Goal: Information Seeking & Learning: Learn about a topic

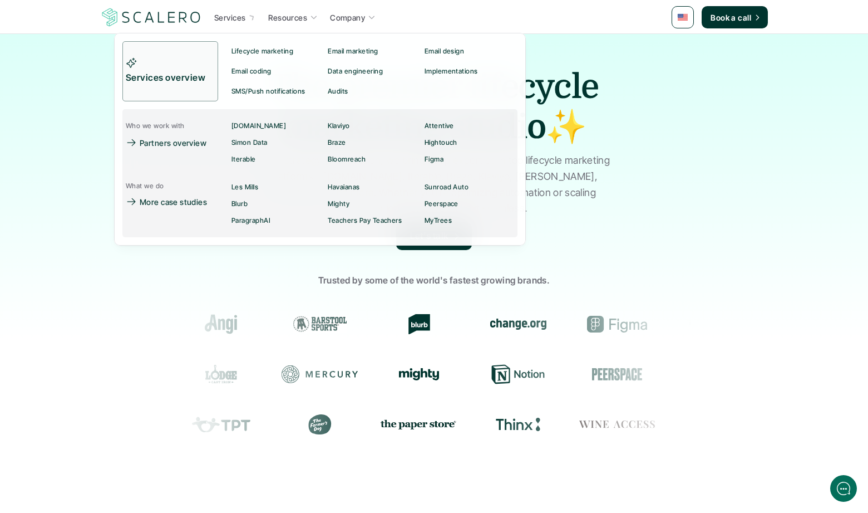
scroll to position [7, 0]
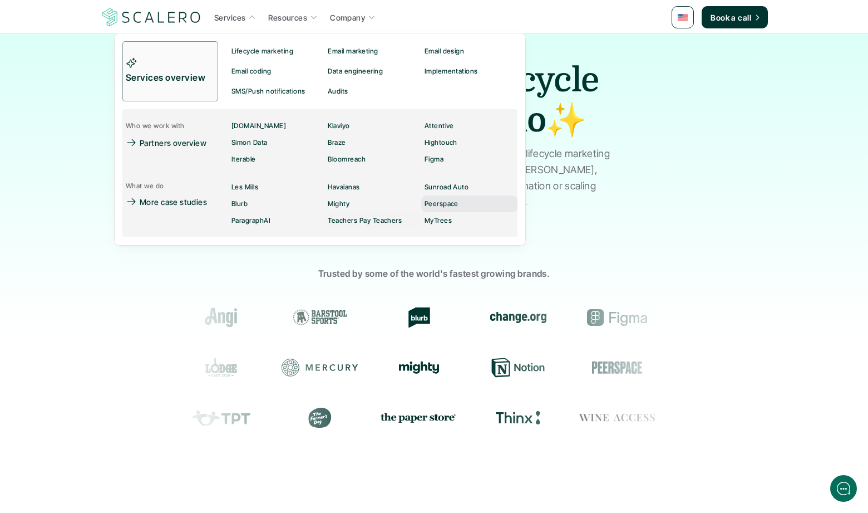
click at [441, 195] on link "Peerspace" at bounding box center [469, 203] width 96 height 17
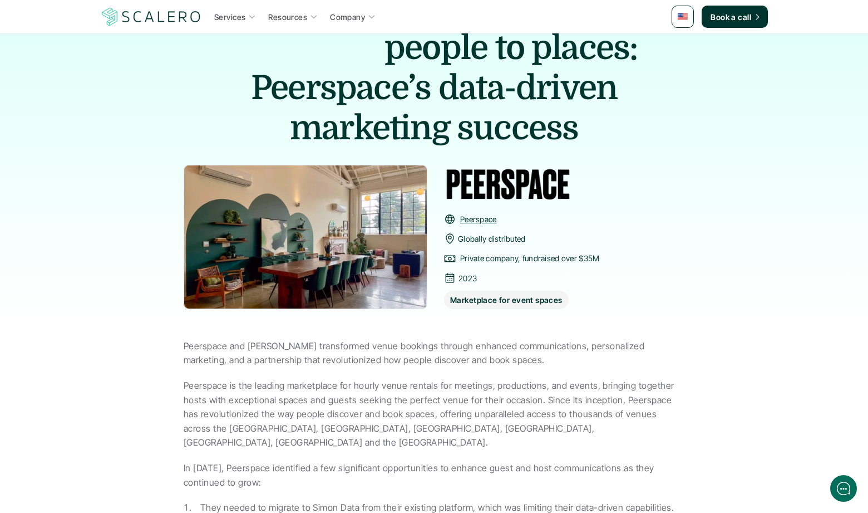
scroll to position [146, 0]
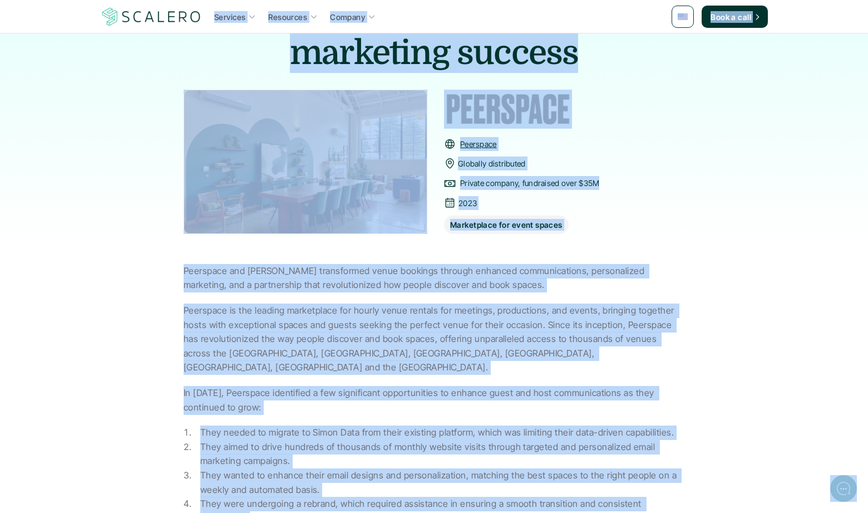
click at [151, 160] on div "Case studies Matching people to places: Peerspace’s data-driven marketing succe…" at bounding box center [434, 68] width 868 height 363
click at [153, 165] on div "Case studies Matching people to places: Peerspace’s data-driven marketing succe…" at bounding box center [434, 68] width 868 height 363
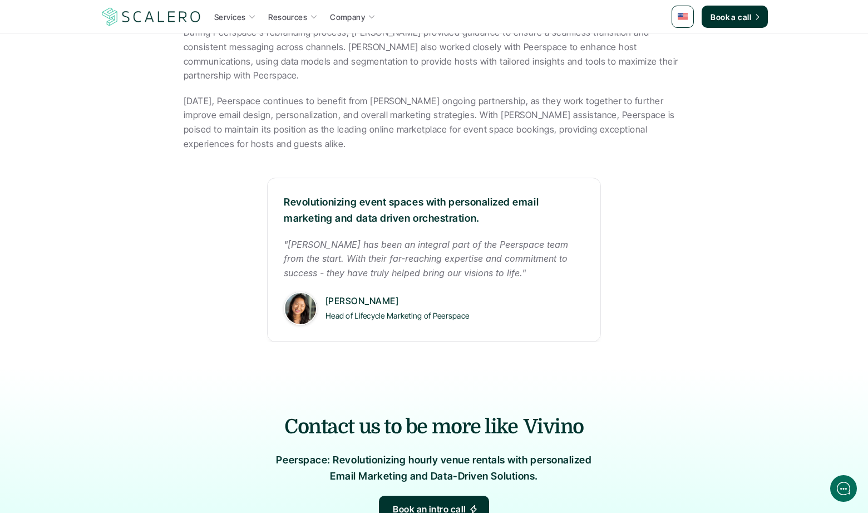
scroll to position [781, 0]
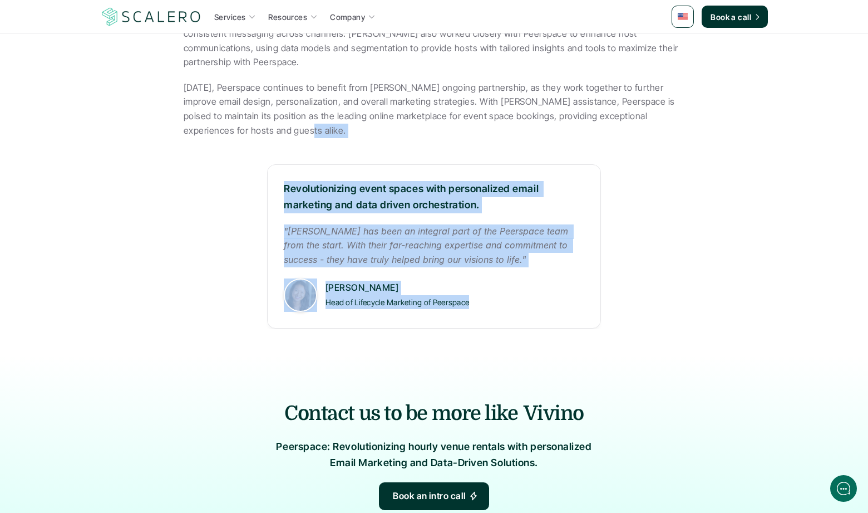
drag, startPoint x: 137, startPoint y: 94, endPoint x: 569, endPoint y: 294, distance: 475.9
drag, startPoint x: 540, startPoint y: 288, endPoint x: 447, endPoint y: 258, distance: 98.2
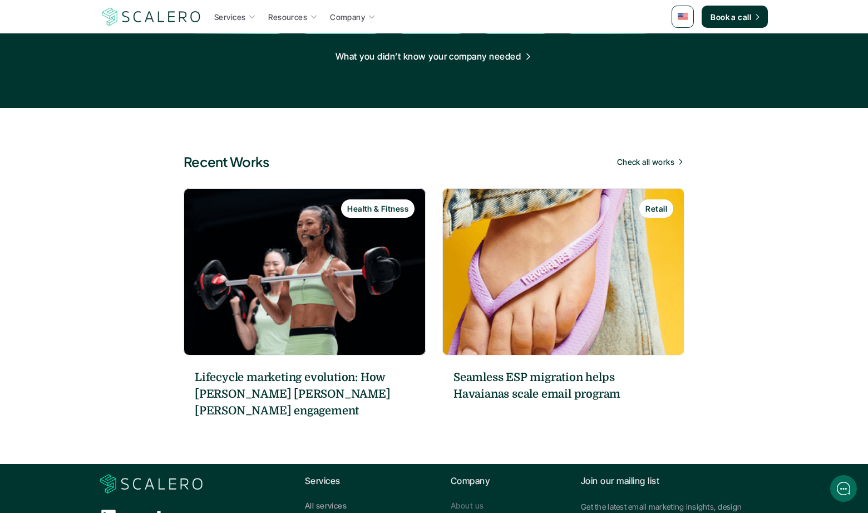
scroll to position [1481, 0]
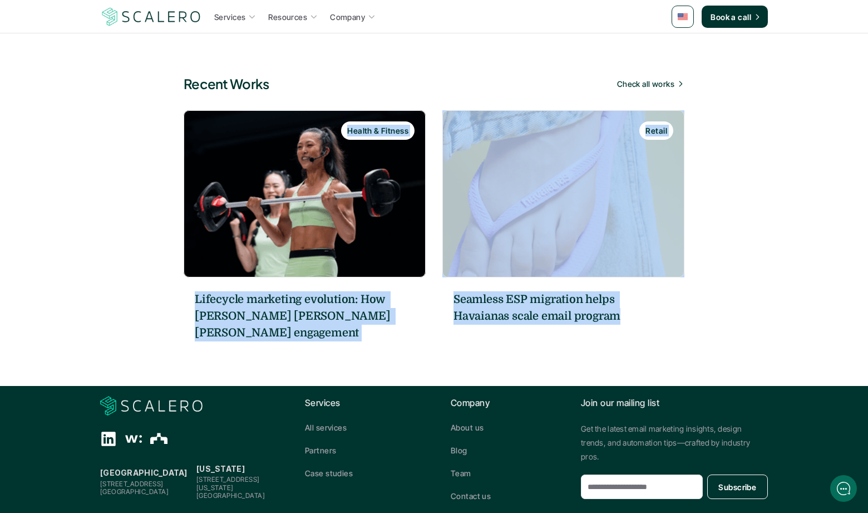
drag, startPoint x: 798, startPoint y: 307, endPoint x: 867, endPoint y: 319, distance: 70.6
drag, startPoint x: 840, startPoint y: 311, endPoint x: 2, endPoint y: 154, distance: 852.7
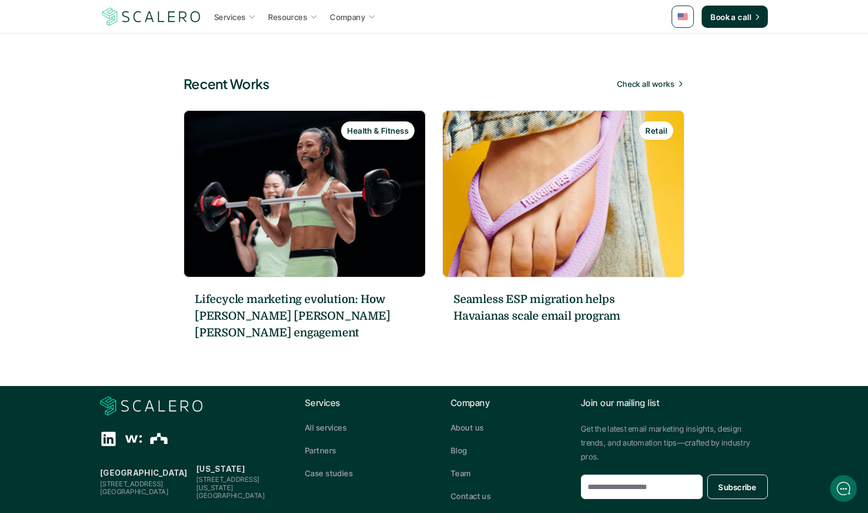
click at [132, 143] on section "Recent Works Check all works Health & Fitness Lifecycle marketing evolution: Ho…" at bounding box center [434, 208] width 868 height 356
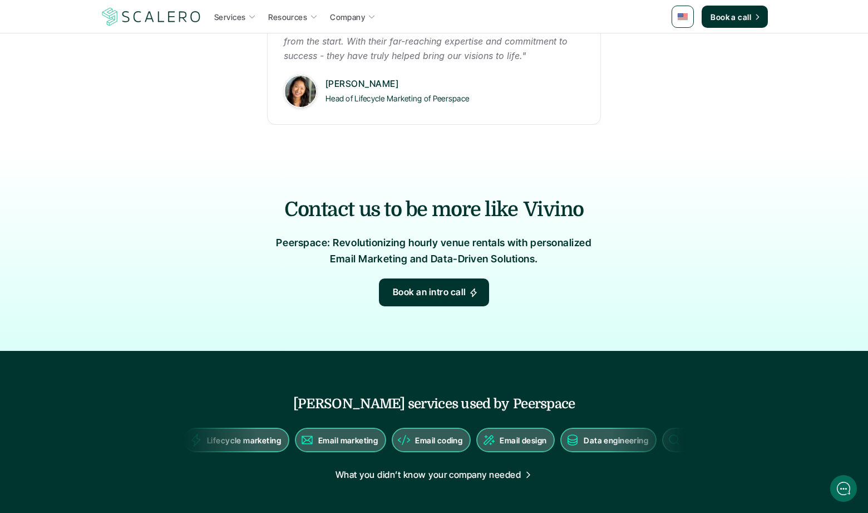
scroll to position [904, 0]
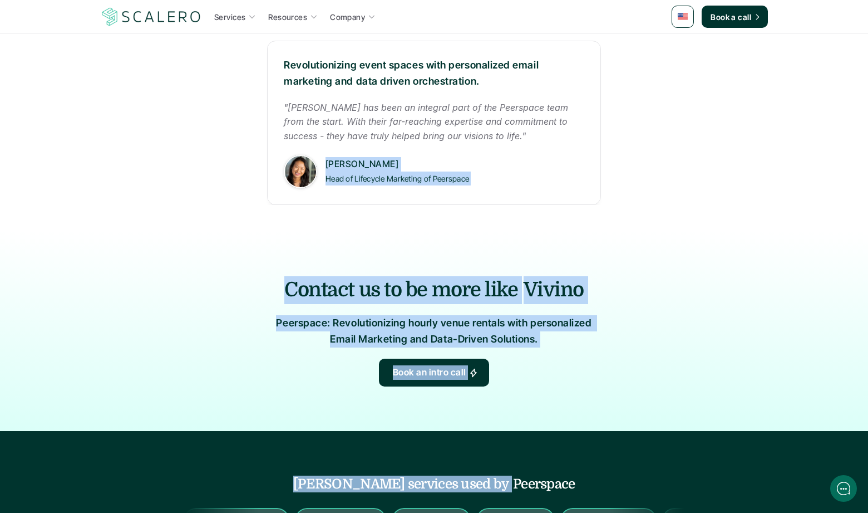
drag, startPoint x: 133, startPoint y: 160, endPoint x: 586, endPoint y: 371, distance: 500.0
click at [577, 376] on div "Services Resources Company Book a call Case studies Matching people to places: …" at bounding box center [434, 173] width 868 height 2155
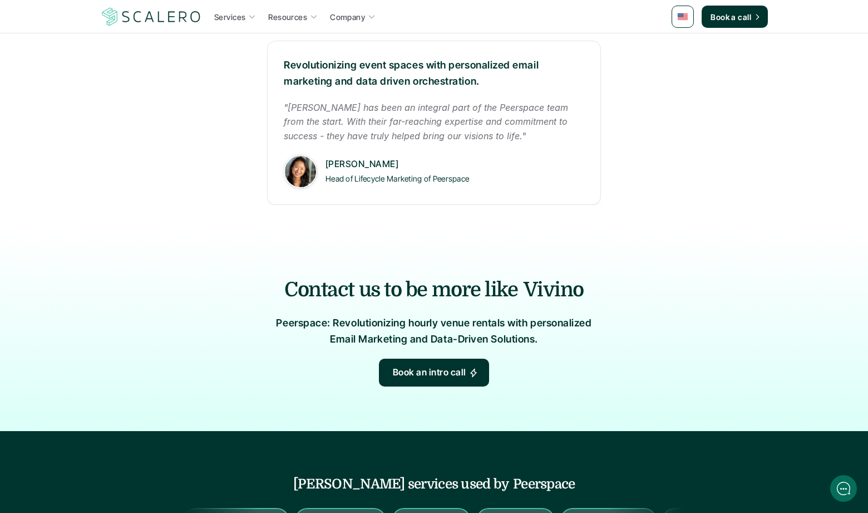
click at [589, 356] on div "Contact us to be more like Vivino Peerspace: Revolutionizing hourly venue renta…" at bounding box center [434, 331] width 868 height 199
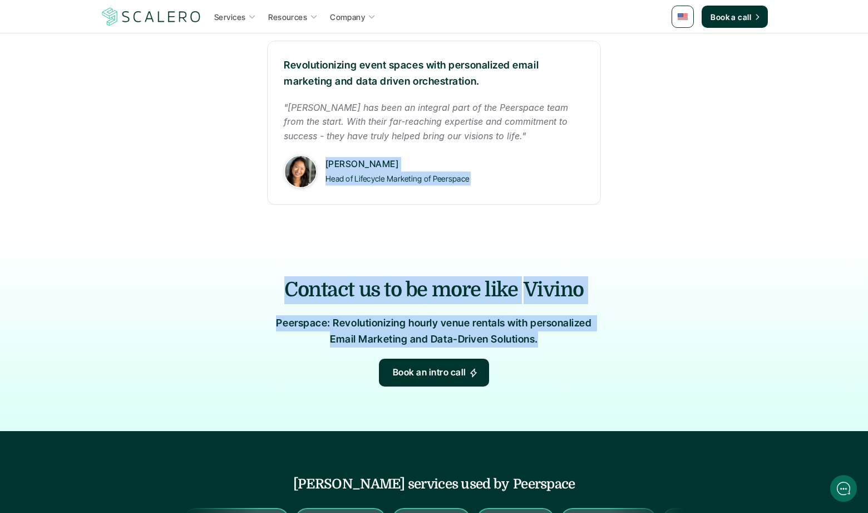
drag, startPoint x: 586, startPoint y: 355, endPoint x: 133, endPoint y: 179, distance: 485.8
click at [104, 151] on div "Services Resources Company Book a call Case studies Matching people to places: …" at bounding box center [434, 173] width 868 height 2155
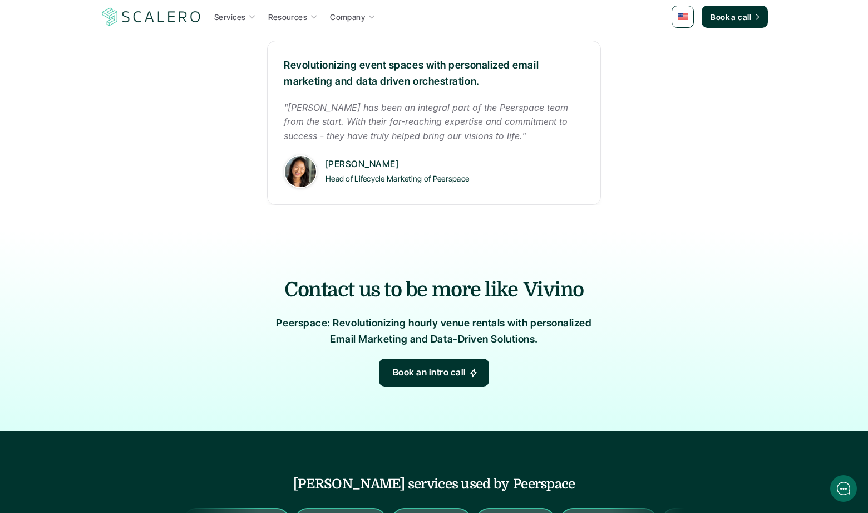
drag, startPoint x: 237, startPoint y: 261, endPoint x: 291, endPoint y: 277, distance: 56.2
click at [241, 276] on div "Contact us to be more like Vivino Peerspace: Revolutionizing hourly venue renta…" at bounding box center [434, 331] width 501 height 110
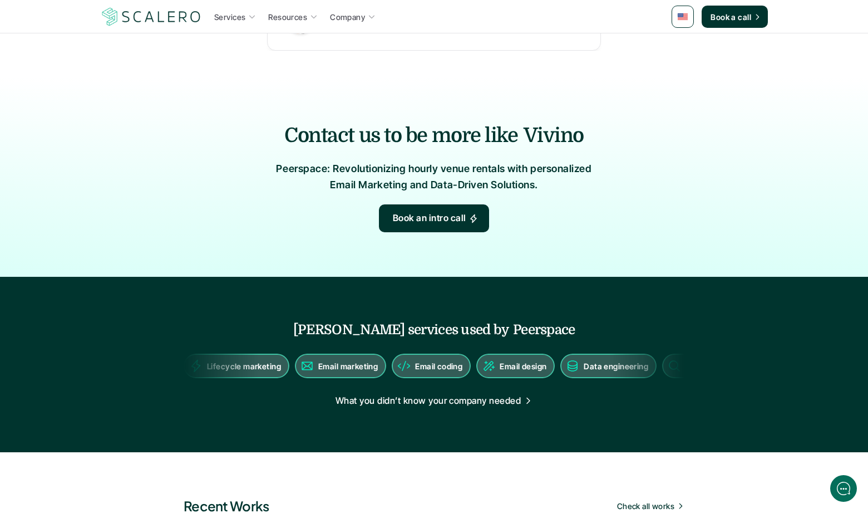
scroll to position [1059, 0]
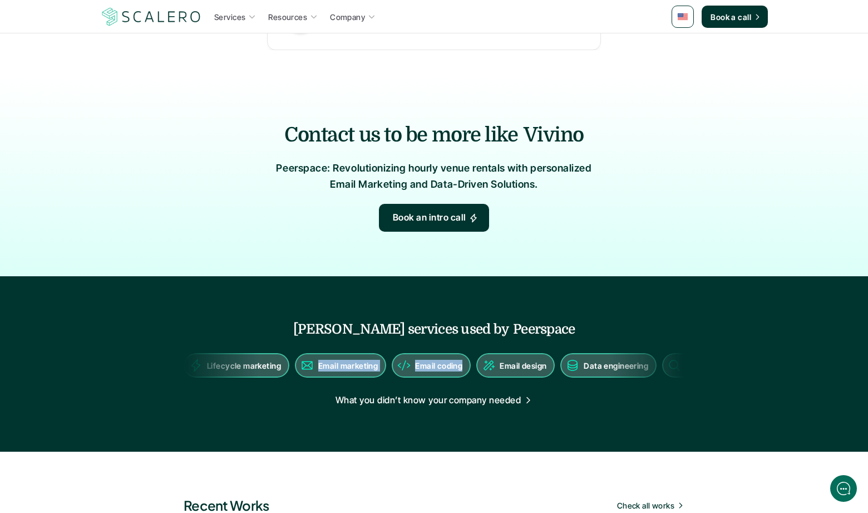
drag, startPoint x: 239, startPoint y: 301, endPoint x: 344, endPoint y: 296, distance: 105.3
click at [358, 353] on div "Lifecycle marketing Email marketing Email coding Email design Data engineering …" at bounding box center [509, 365] width 660 height 24
click at [122, 177] on div "Contact us to be more like Vivino Peerspace: Revolutionizing hourly venue renta…" at bounding box center [434, 176] width 868 height 199
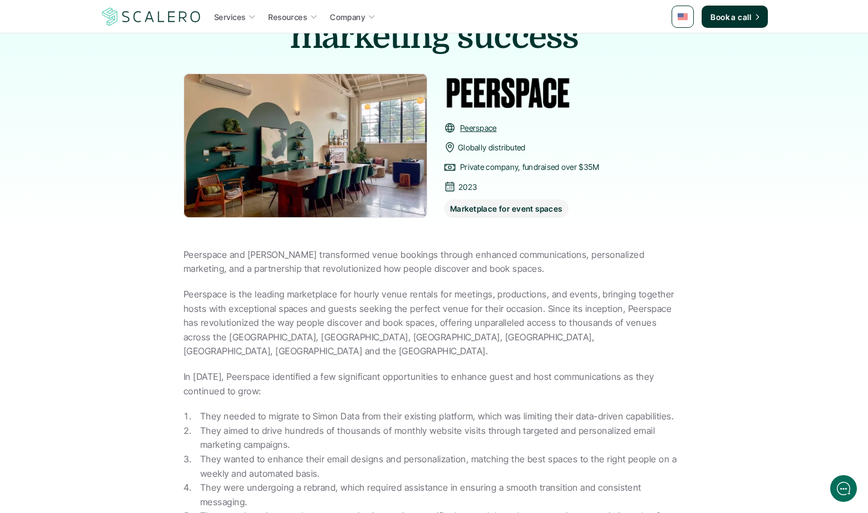
scroll to position [0, 0]
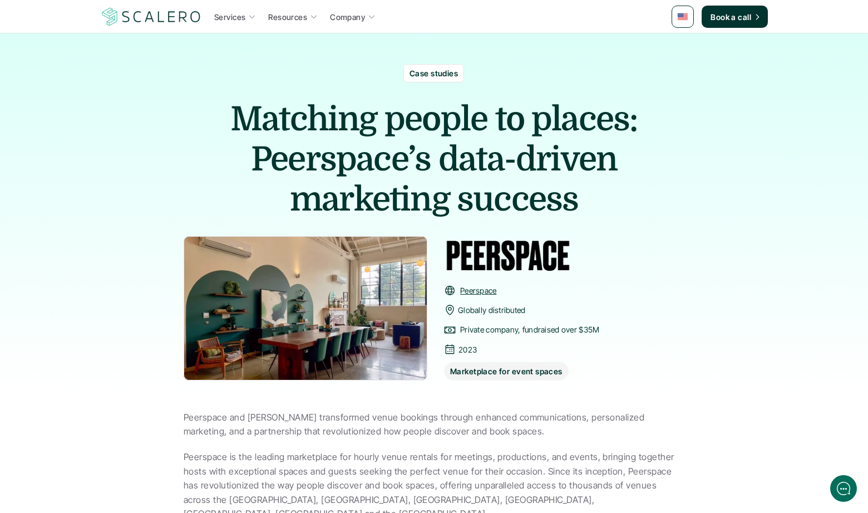
drag, startPoint x: 115, startPoint y: 183, endPoint x: 146, endPoint y: 68, distance: 118.8
click at [115, 183] on div "Case studies Matching people to places: Peerspace’s data-driven marketing succe…" at bounding box center [434, 214] width 868 height 363
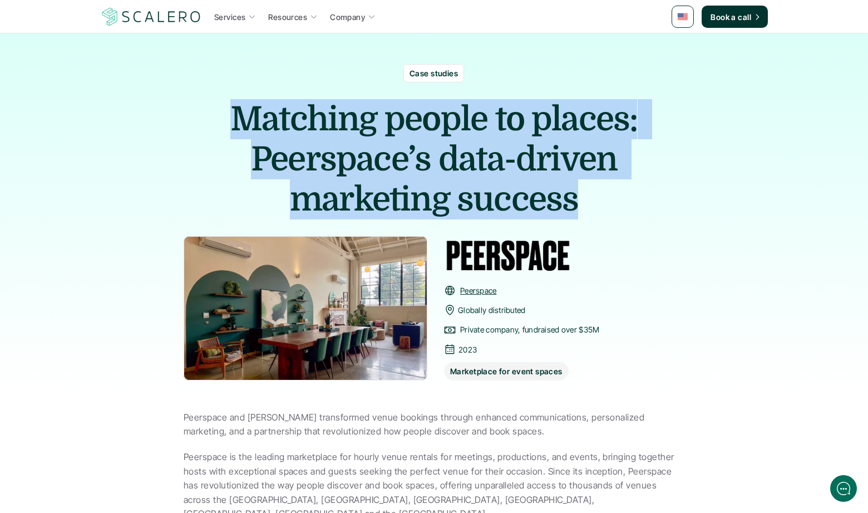
drag, startPoint x: 151, startPoint y: 67, endPoint x: 190, endPoint y: 230, distance: 168.2
click at [195, 220] on div "Case studies Matching people to places: Peerspace’s data-driven marketing succe…" at bounding box center [434, 214] width 868 height 363
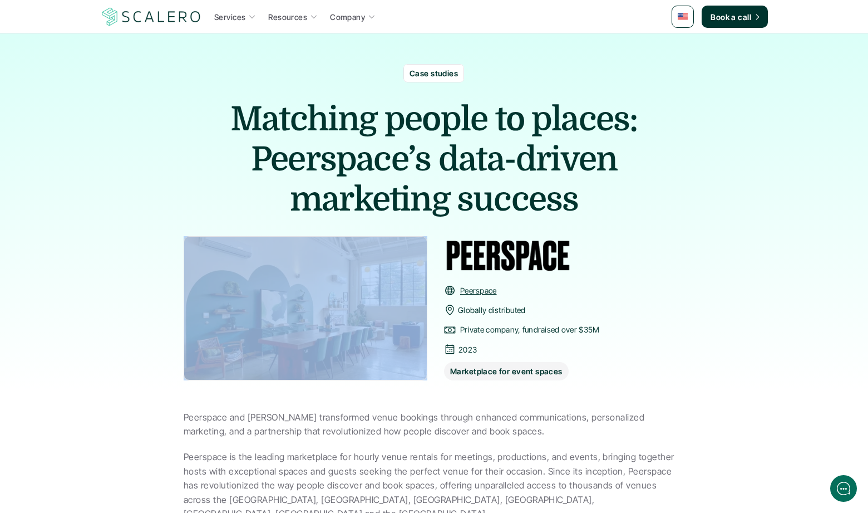
click at [190, 230] on div "Case studies Matching people to places: Peerspace’s data-driven marketing succe…" at bounding box center [434, 214] width 501 height 363
click at [161, 15] on img at bounding box center [151, 16] width 102 height 21
